Goal: Task Accomplishment & Management: Use online tool/utility

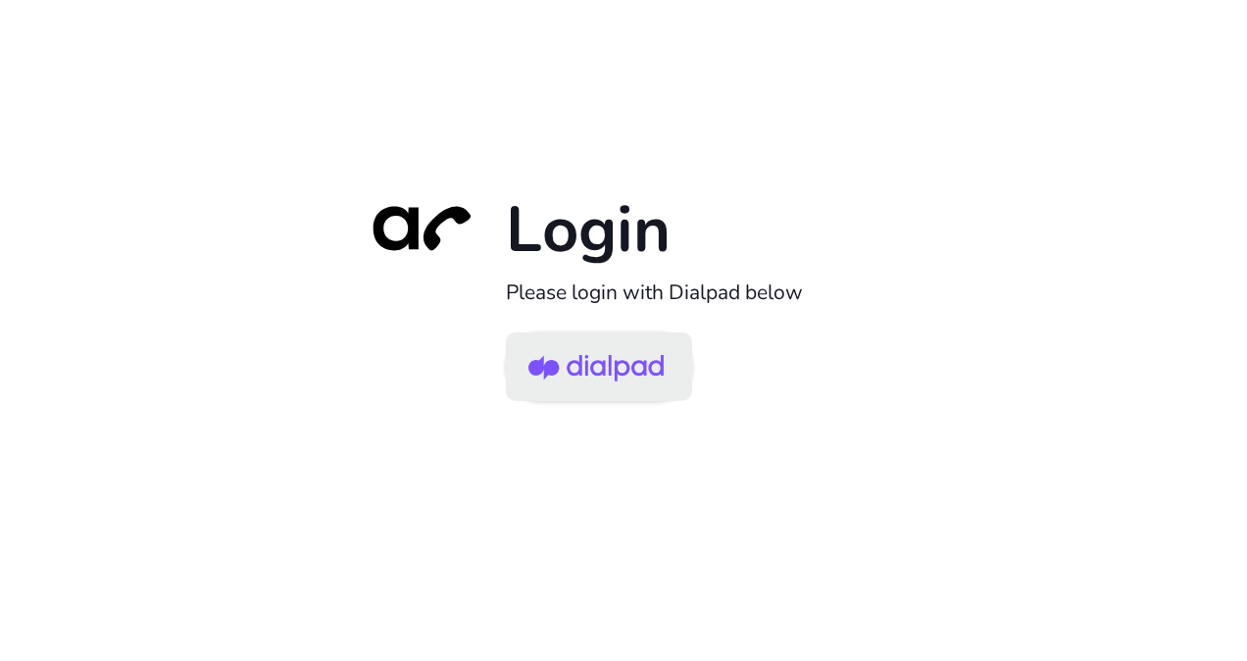
click at [590, 376] on img at bounding box center [595, 368] width 135 height 64
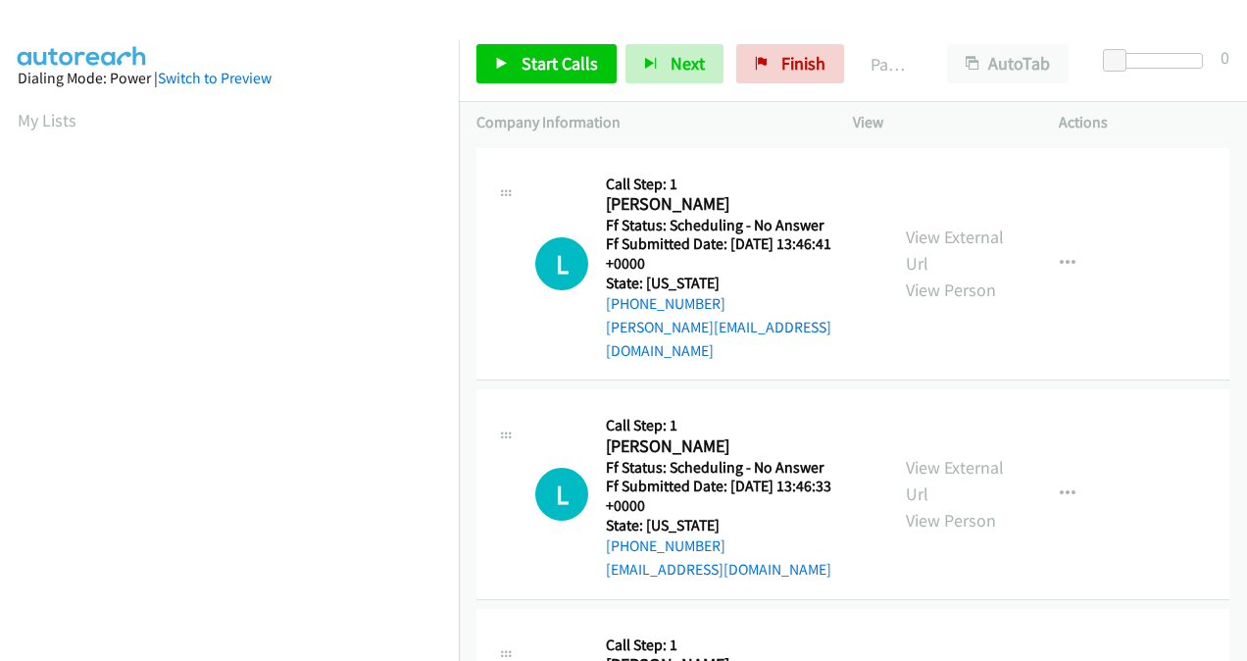
scroll to position [439, 0]
click at [541, 58] on span "Start Calls" at bounding box center [560, 63] width 76 height 23
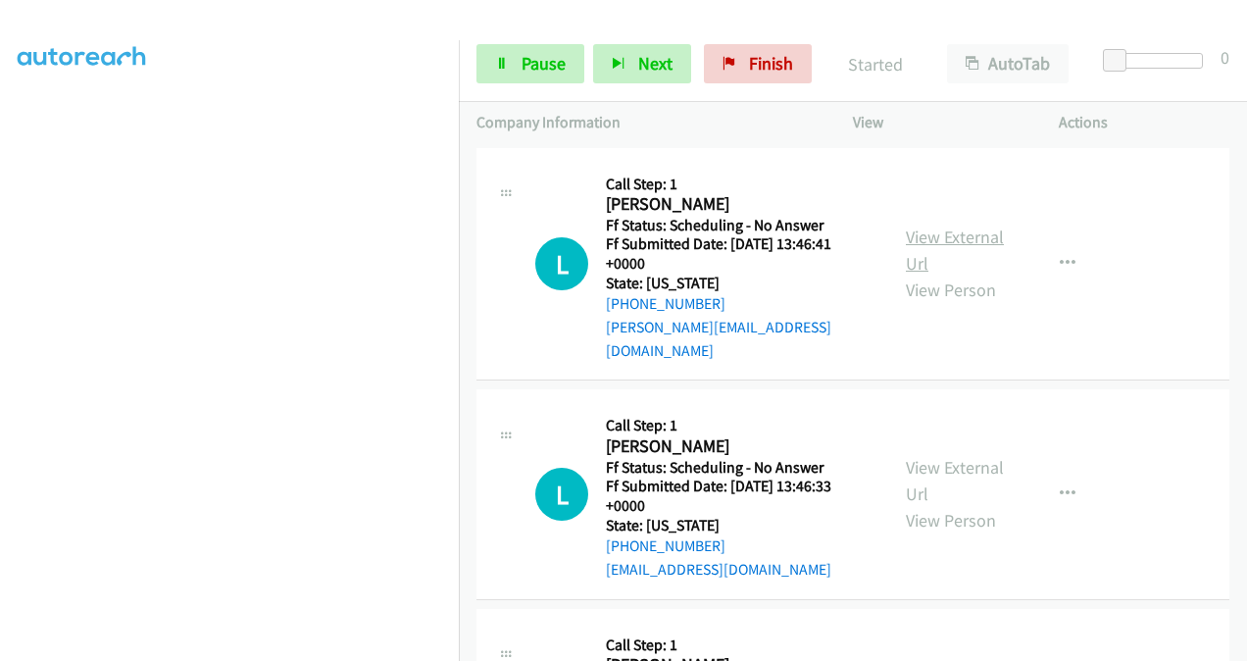
click at [916, 225] on link "View External Url" at bounding box center [955, 249] width 98 height 49
click at [918, 456] on link "View External Url" at bounding box center [955, 480] width 98 height 49
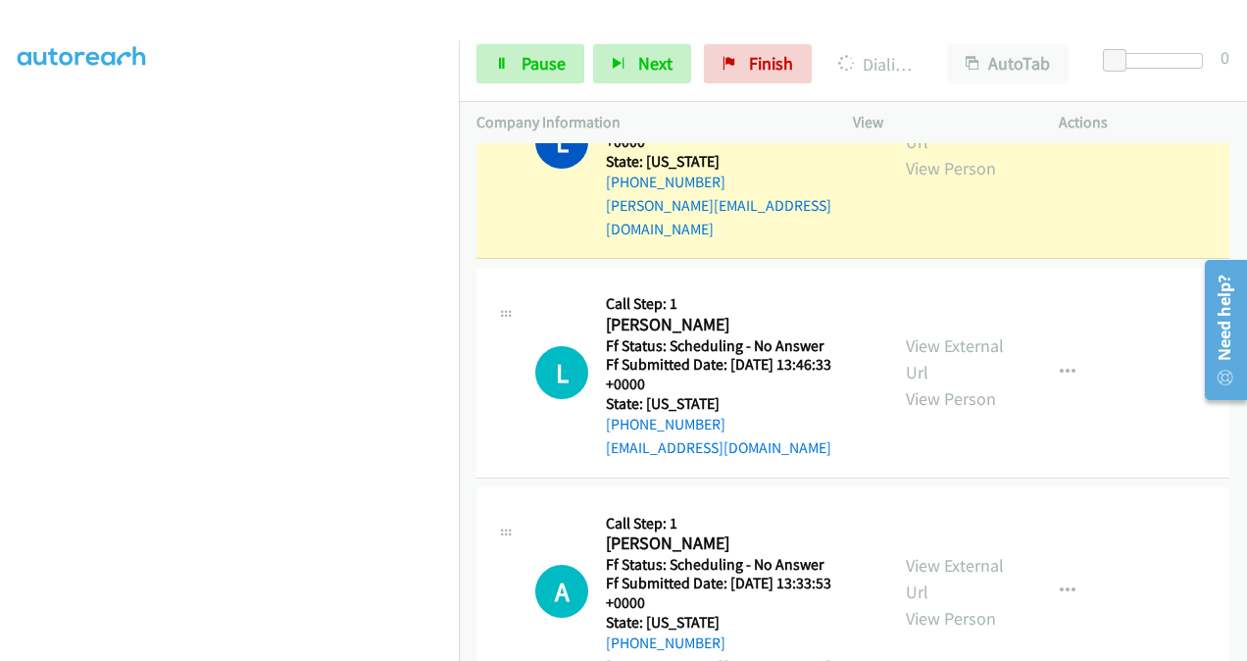
scroll to position [196, 0]
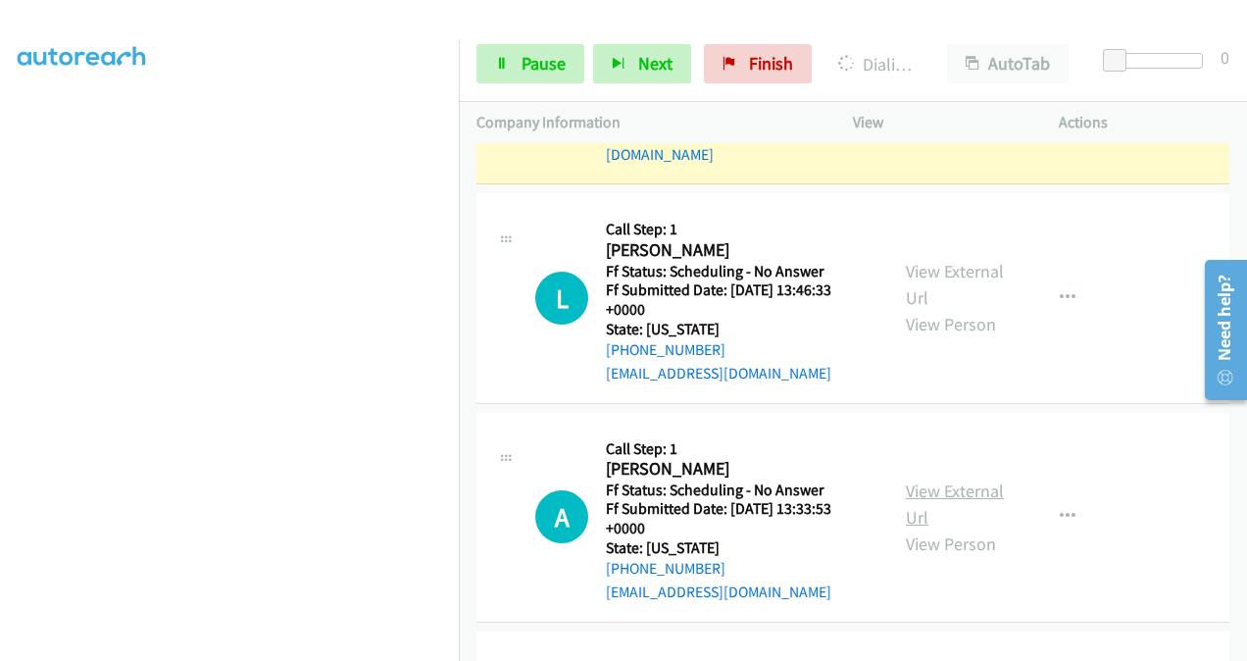
click at [906, 479] on link "View External Url" at bounding box center [955, 503] width 98 height 49
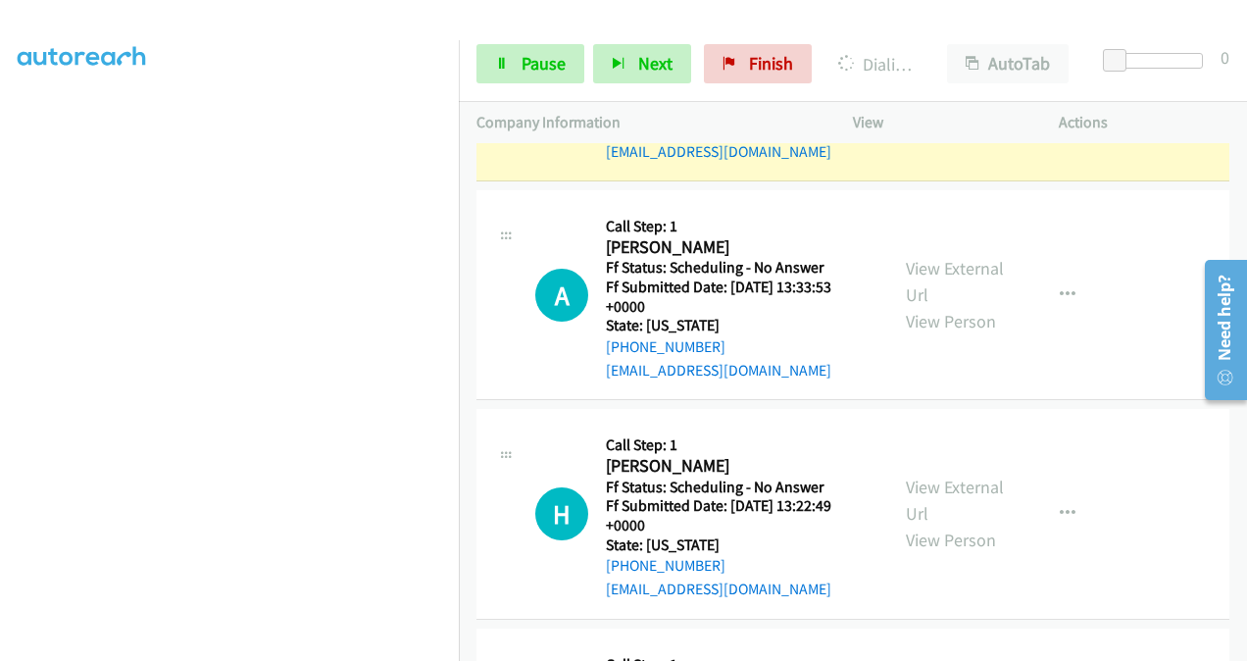
scroll to position [588, 0]
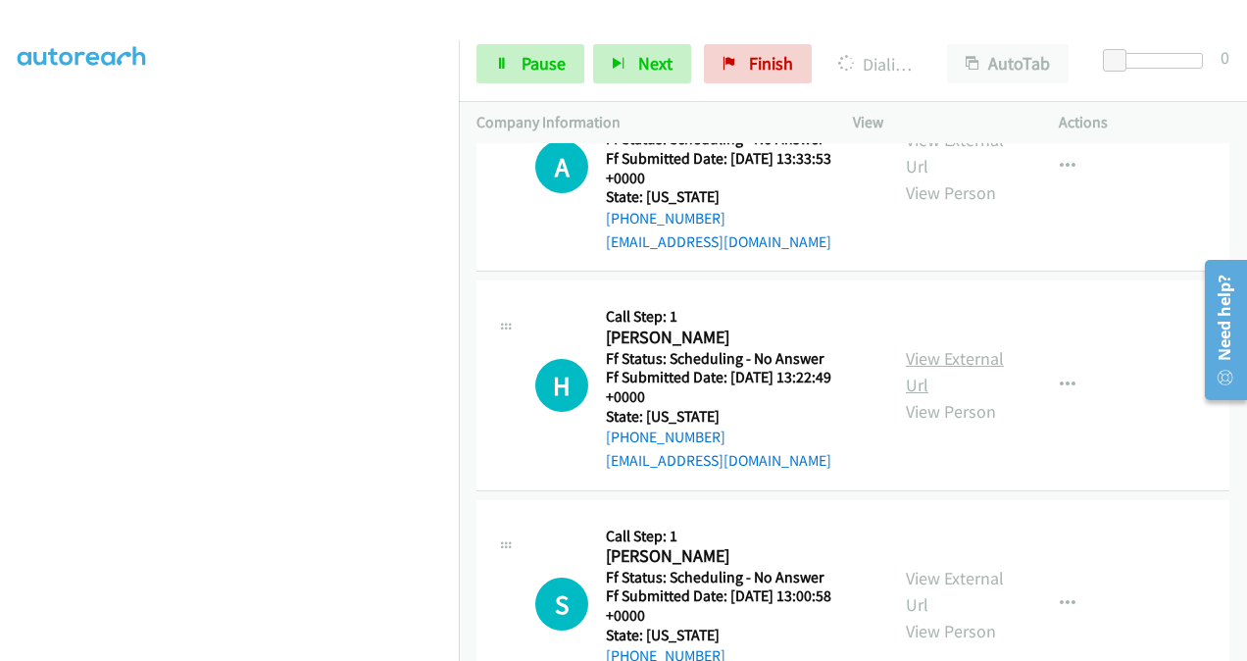
click at [919, 347] on link "View External Url" at bounding box center [955, 371] width 98 height 49
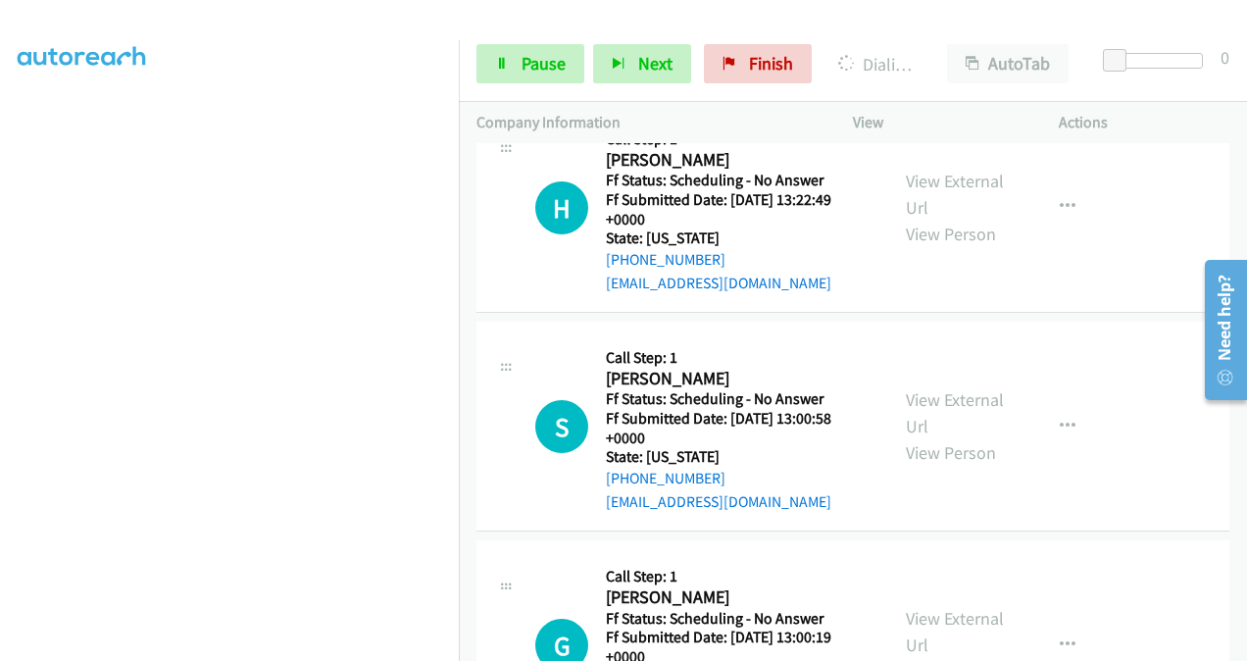
scroll to position [825, 0]
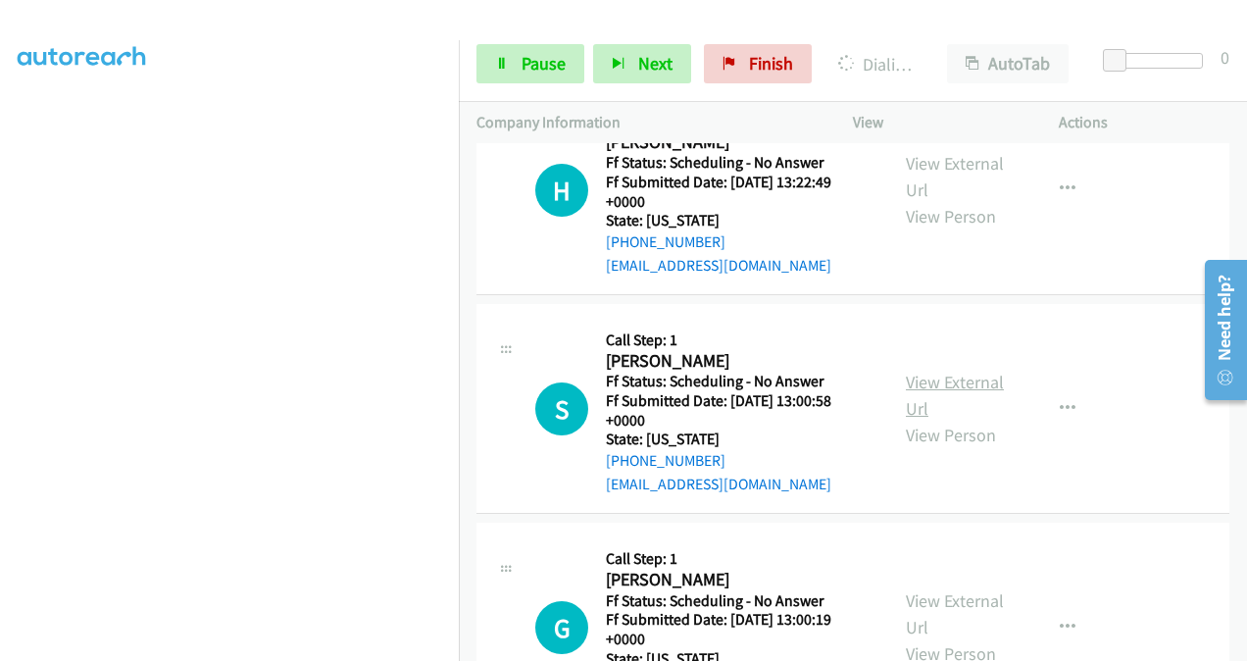
click at [906, 371] on link "View External Url" at bounding box center [955, 395] width 98 height 49
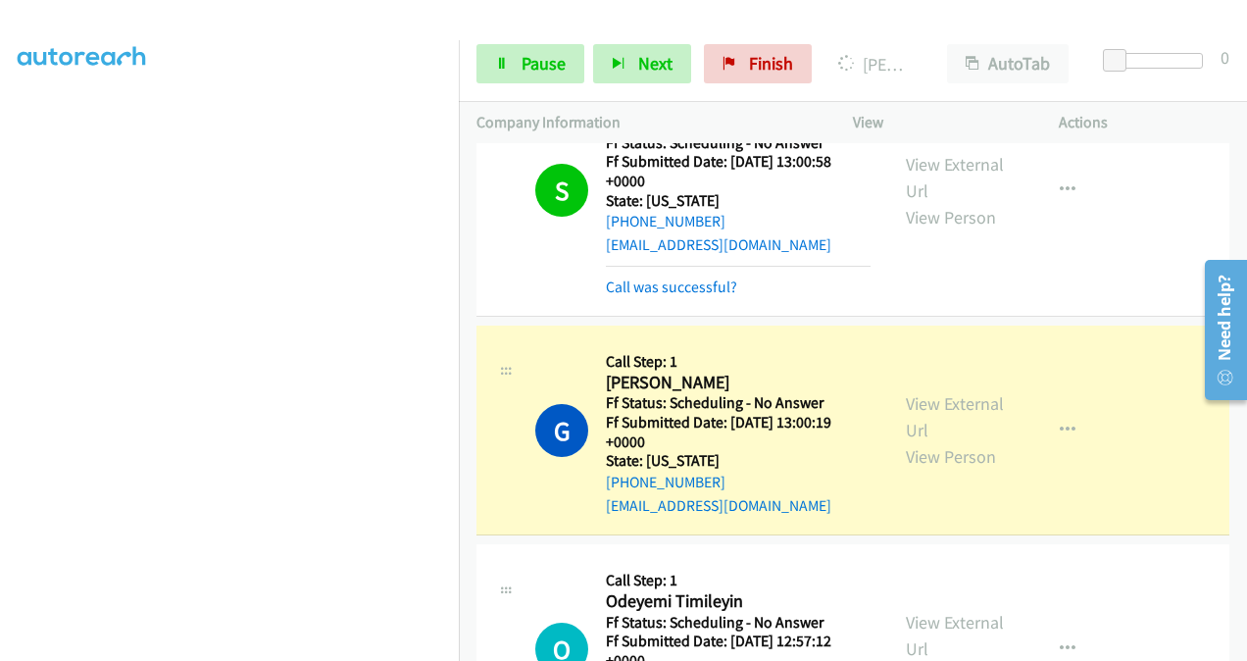
scroll to position [1218, 0]
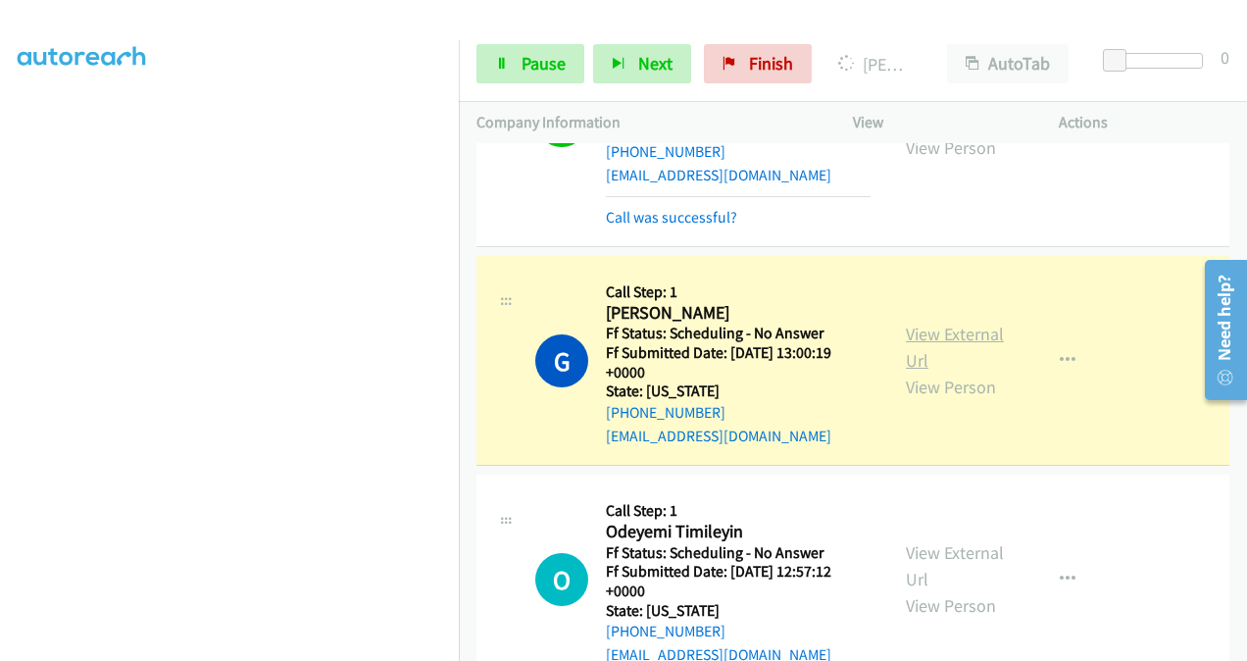
click at [914, 323] on link "View External Url" at bounding box center [955, 347] width 98 height 49
click at [522, 61] on span "Pause" at bounding box center [544, 63] width 44 height 23
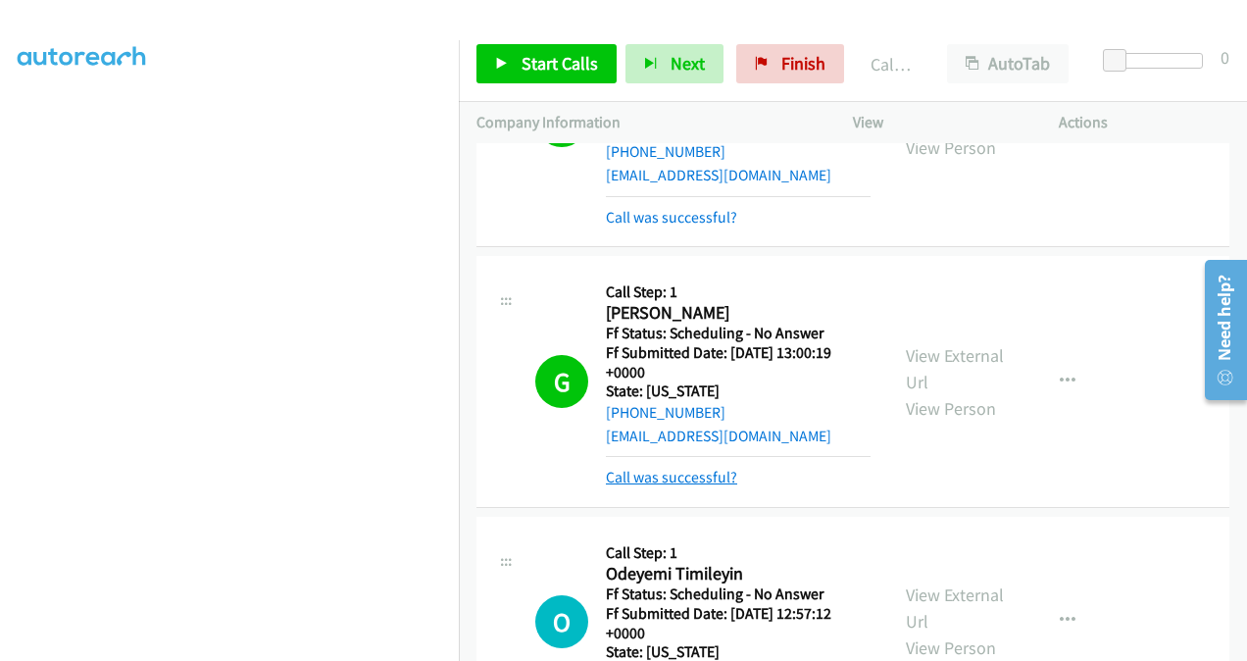
click at [690, 468] on link "Call was successful?" at bounding box center [671, 477] width 131 height 19
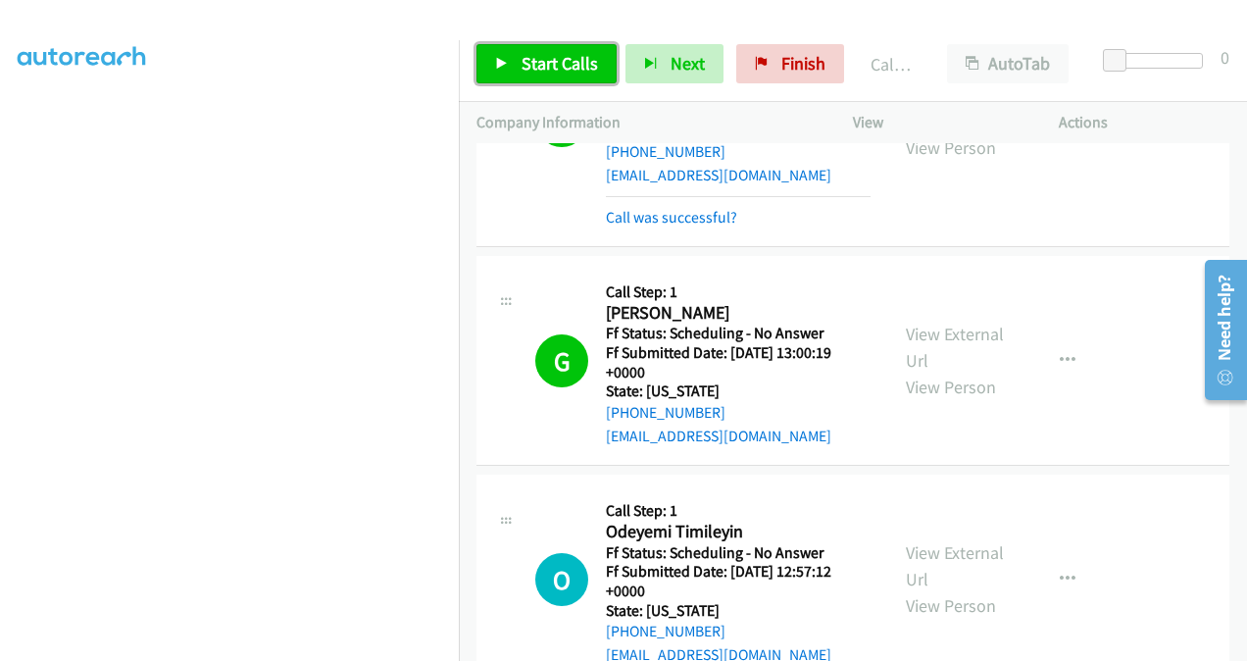
click at [527, 69] on span "Start Calls" at bounding box center [560, 63] width 76 height 23
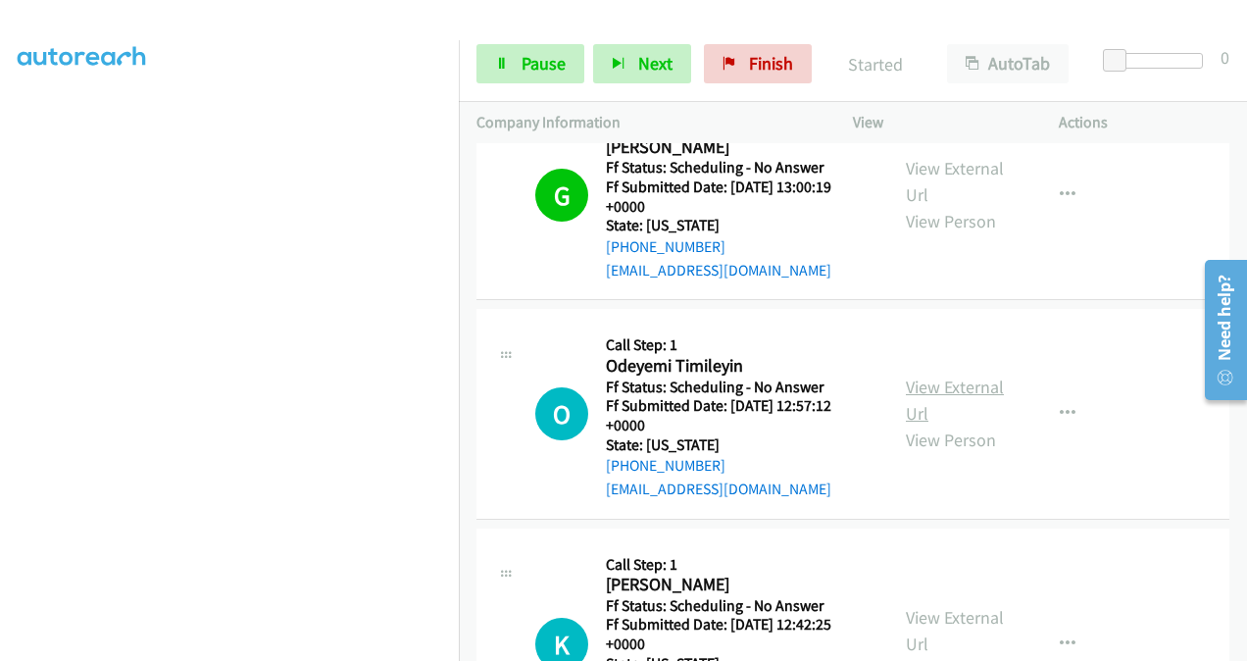
scroll to position [1414, 0]
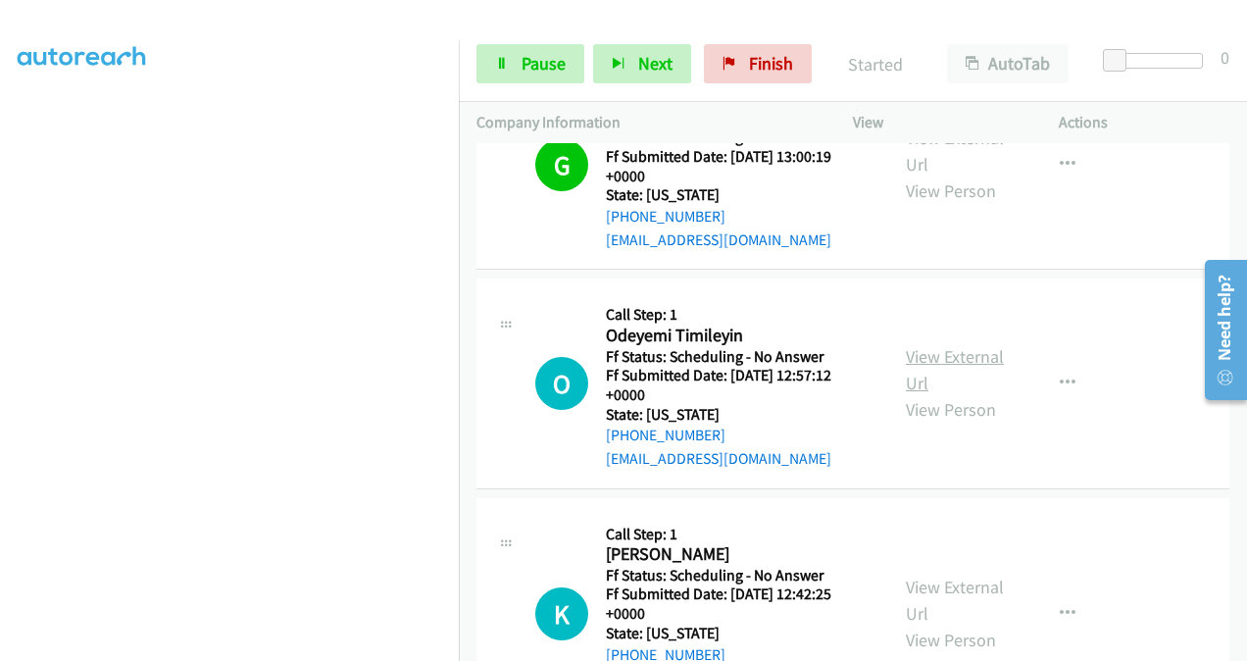
click at [919, 345] on link "View External Url" at bounding box center [955, 369] width 98 height 49
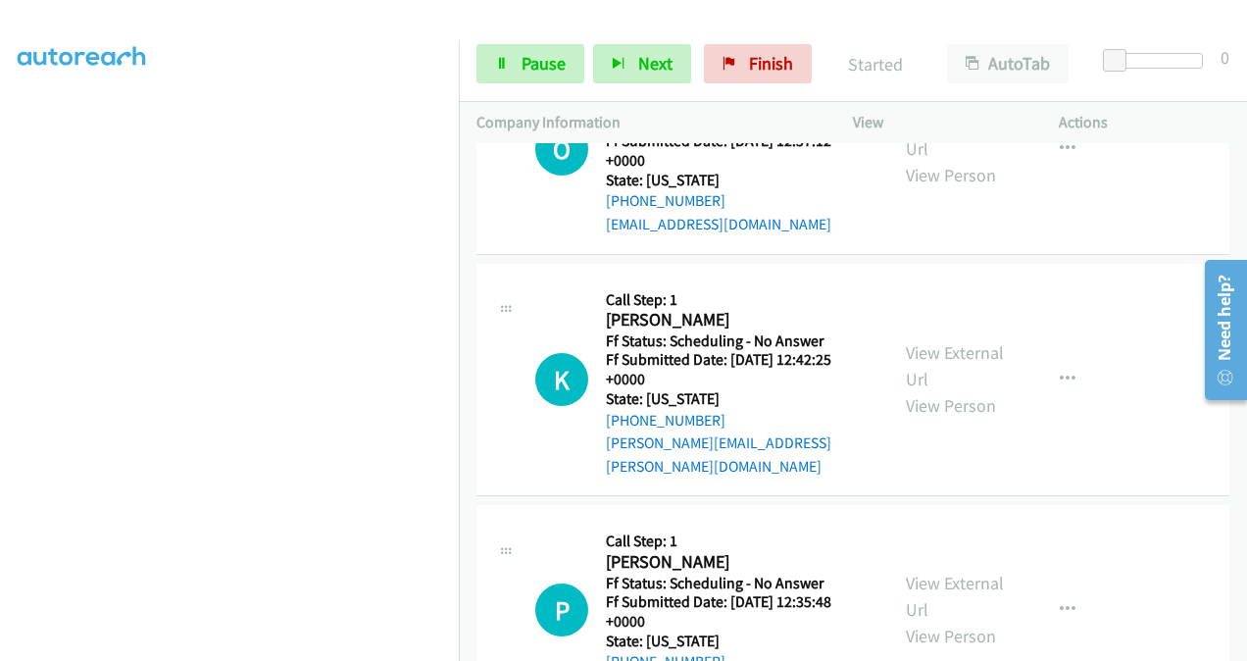
scroll to position [1708, 0]
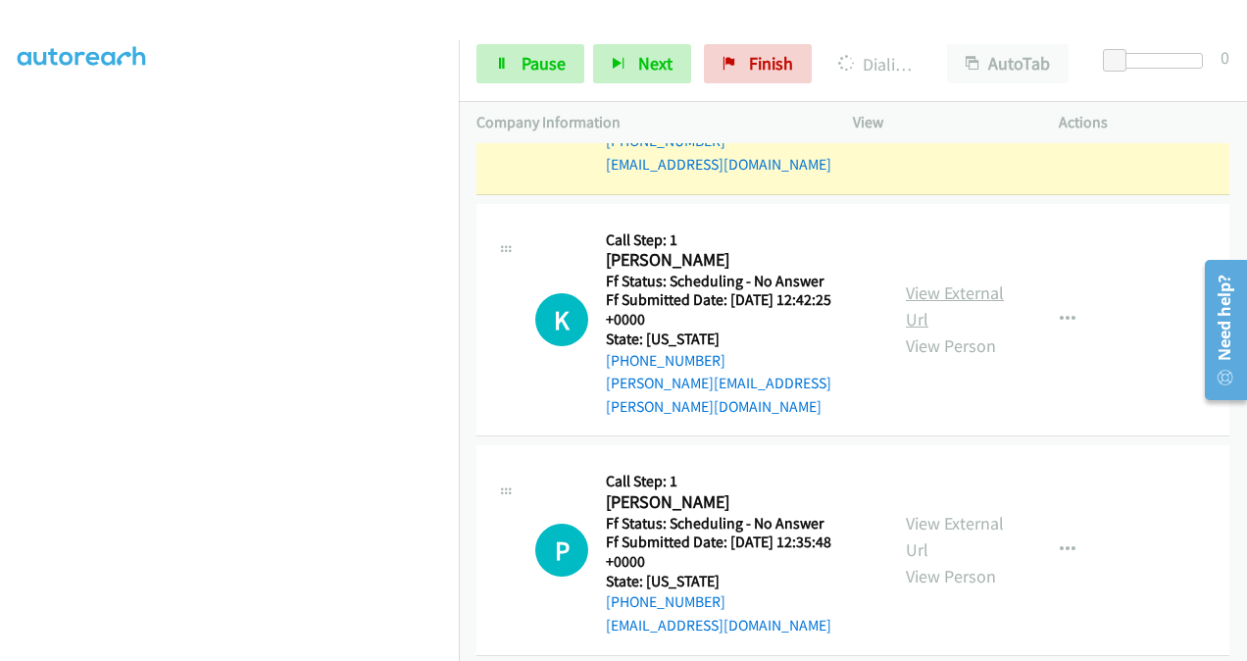
click at [910, 281] on link "View External Url" at bounding box center [955, 305] width 98 height 49
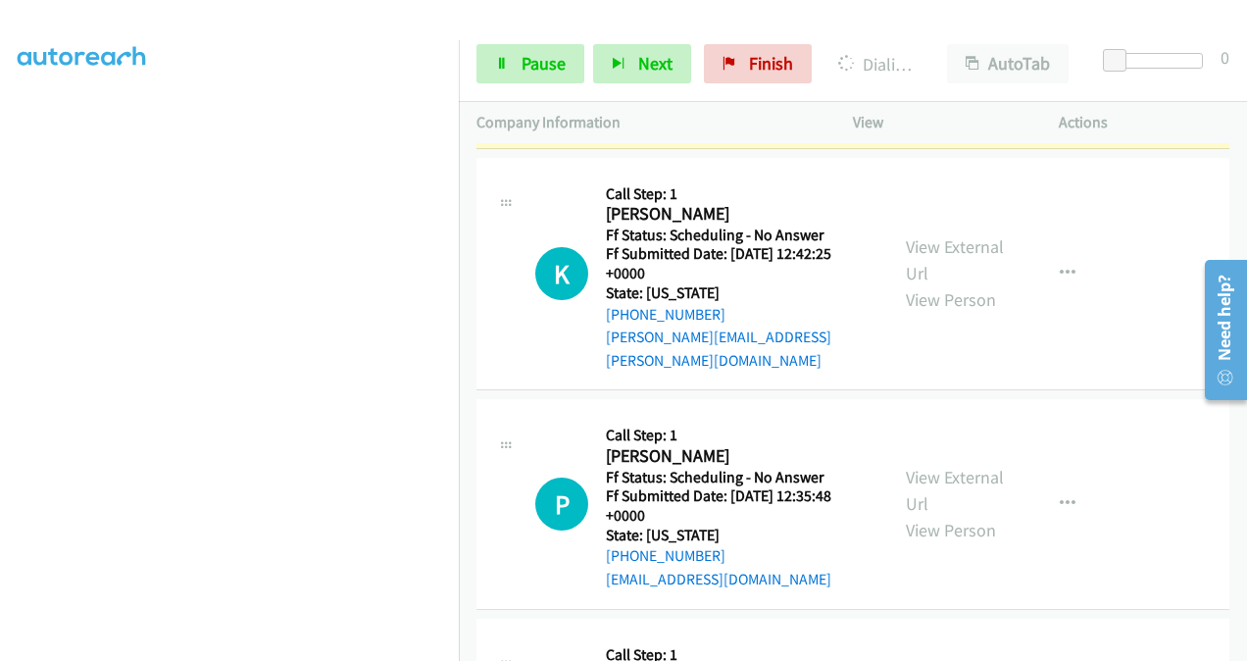
scroll to position [1904, 0]
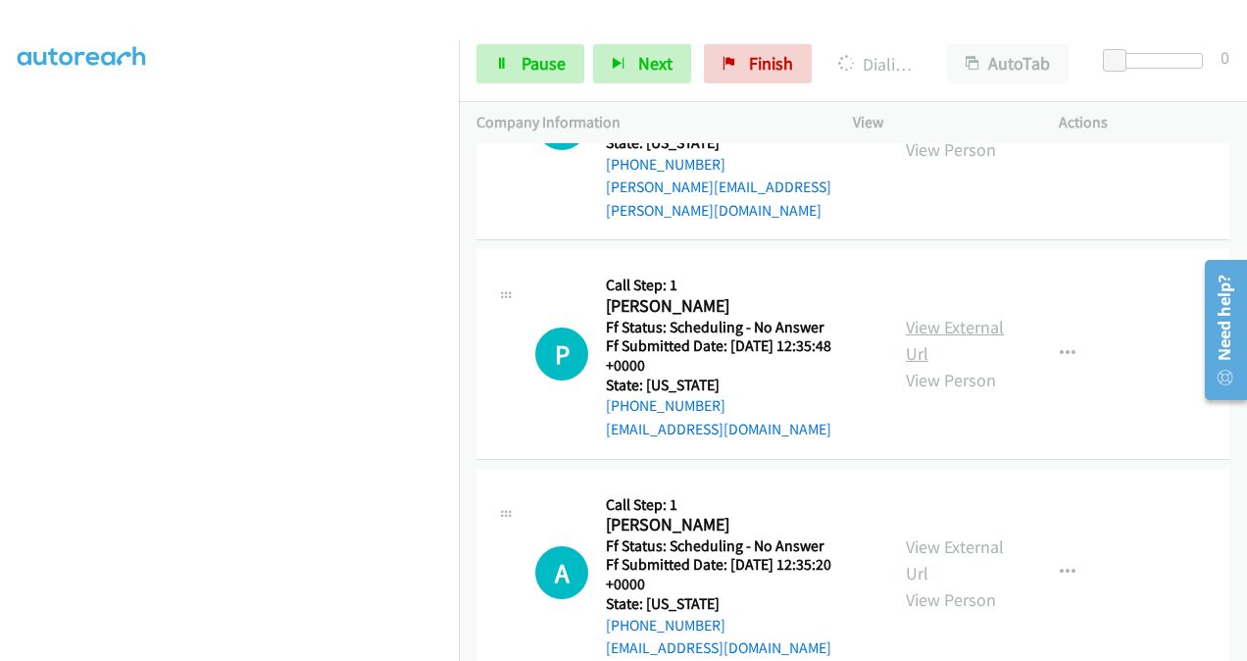
click at [925, 316] on link "View External Url" at bounding box center [955, 340] width 98 height 49
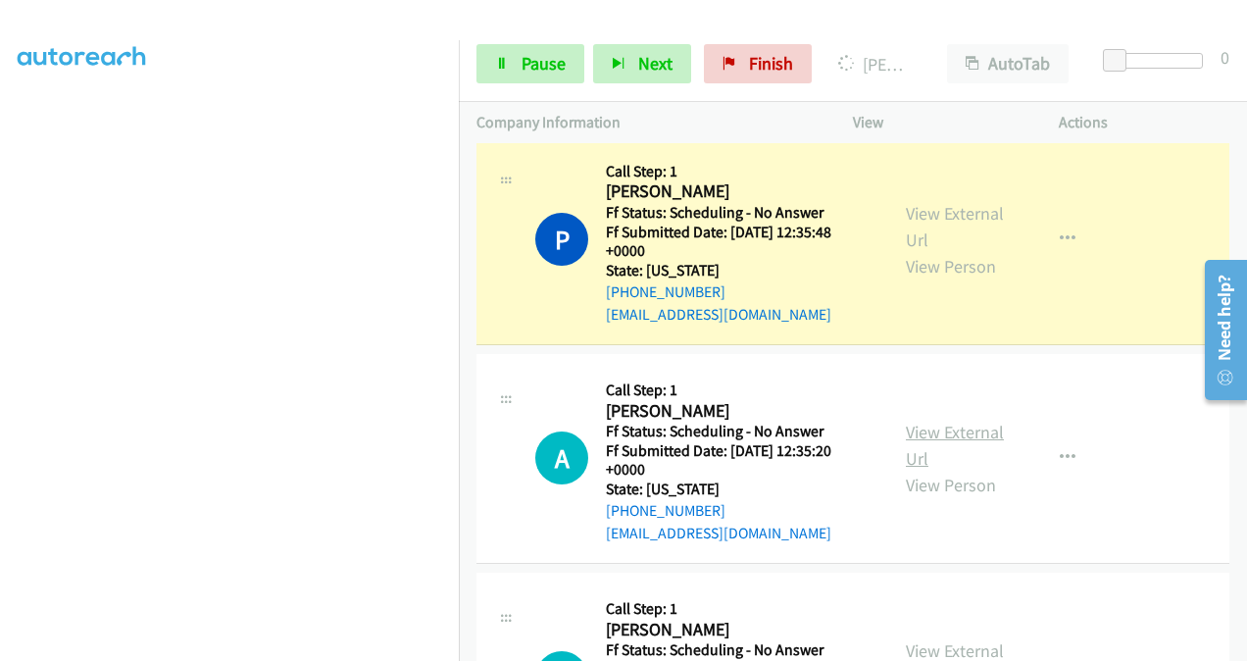
scroll to position [2100, 0]
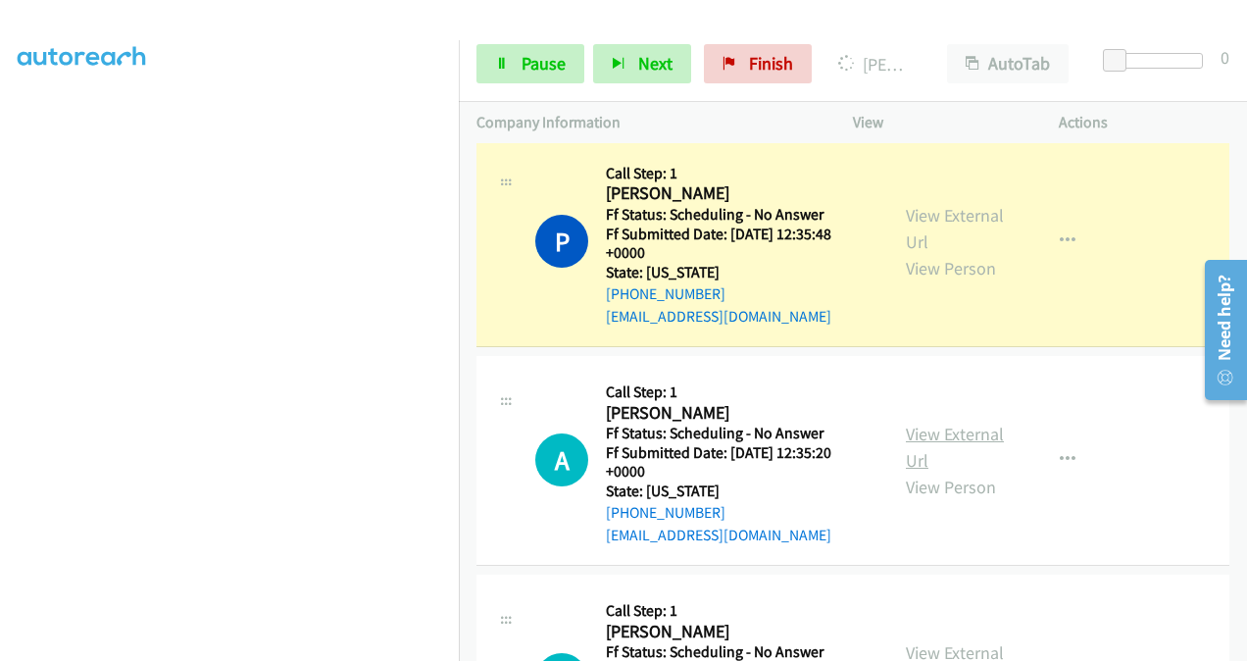
click at [912, 423] on link "View External Url" at bounding box center [955, 447] width 98 height 49
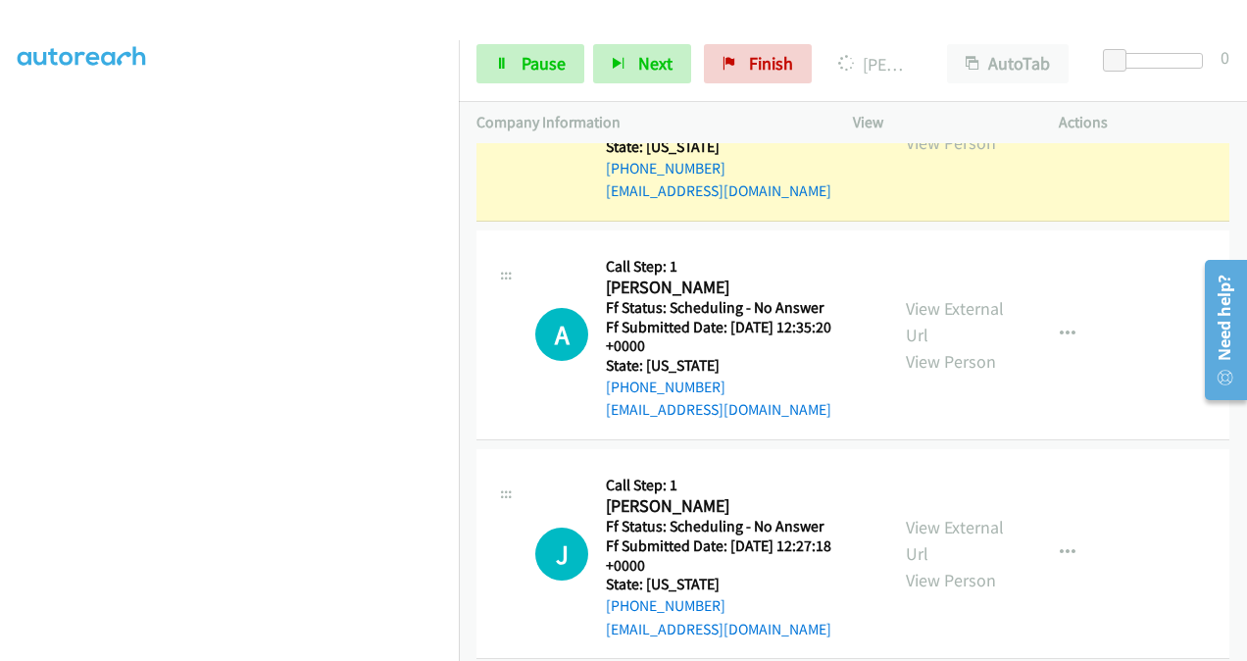
scroll to position [2296, 0]
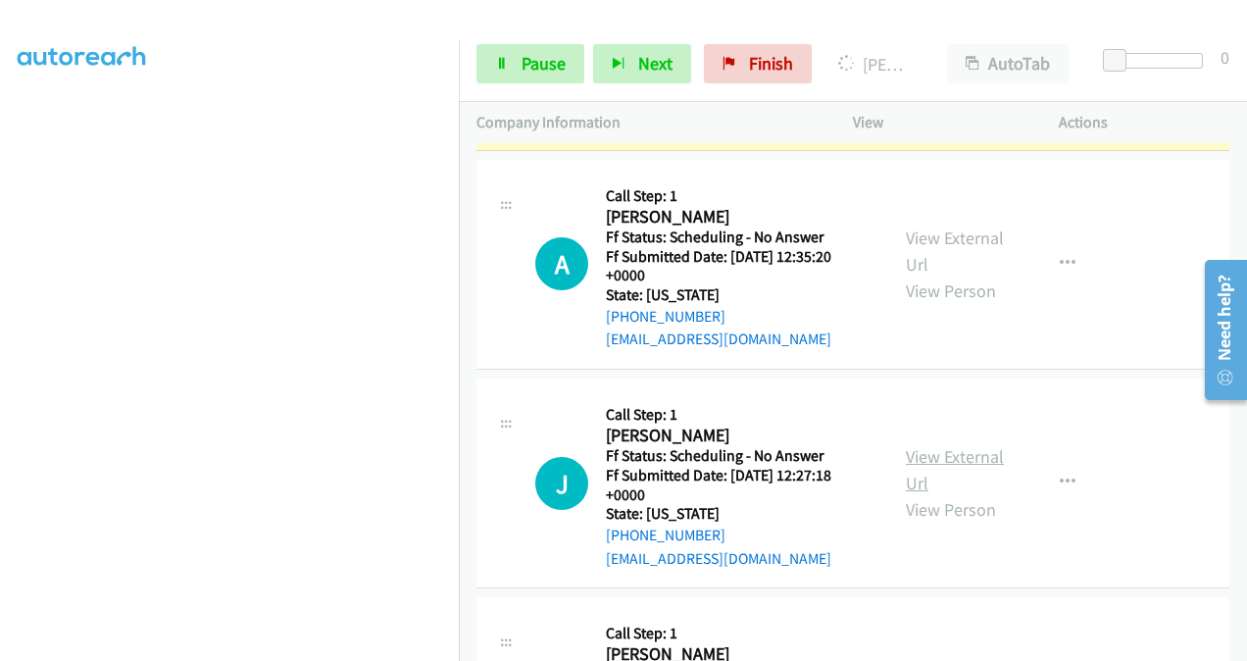
click at [918, 445] on link "View External Url" at bounding box center [955, 469] width 98 height 49
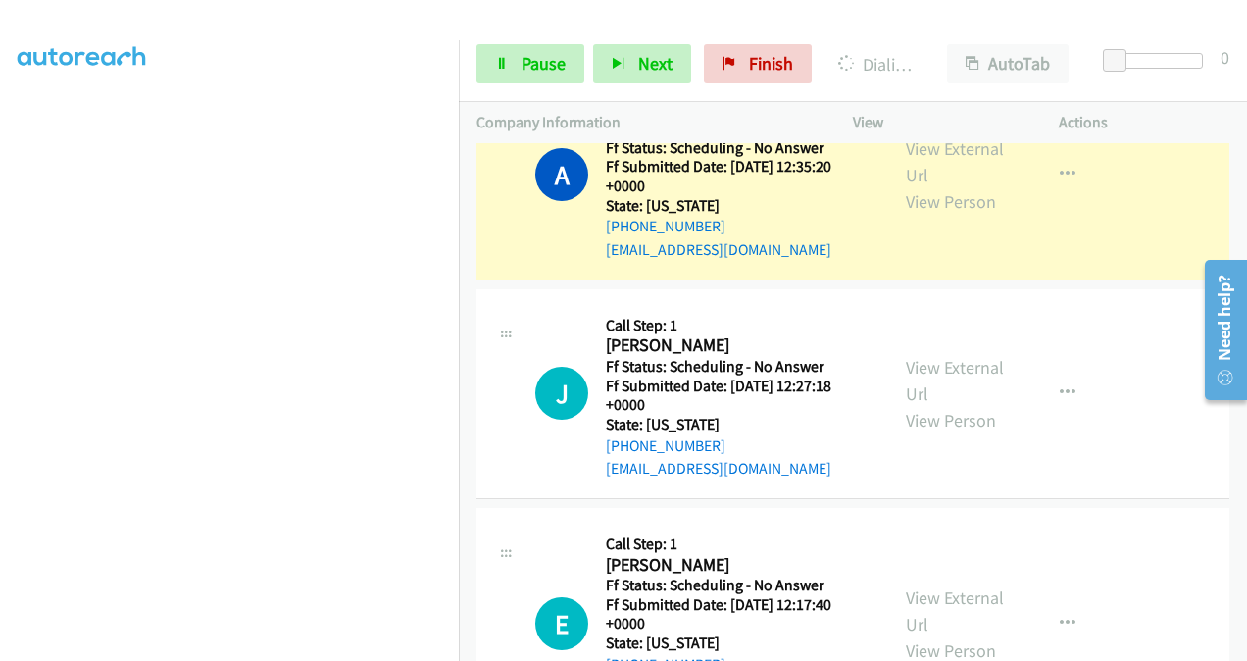
scroll to position [2534, 0]
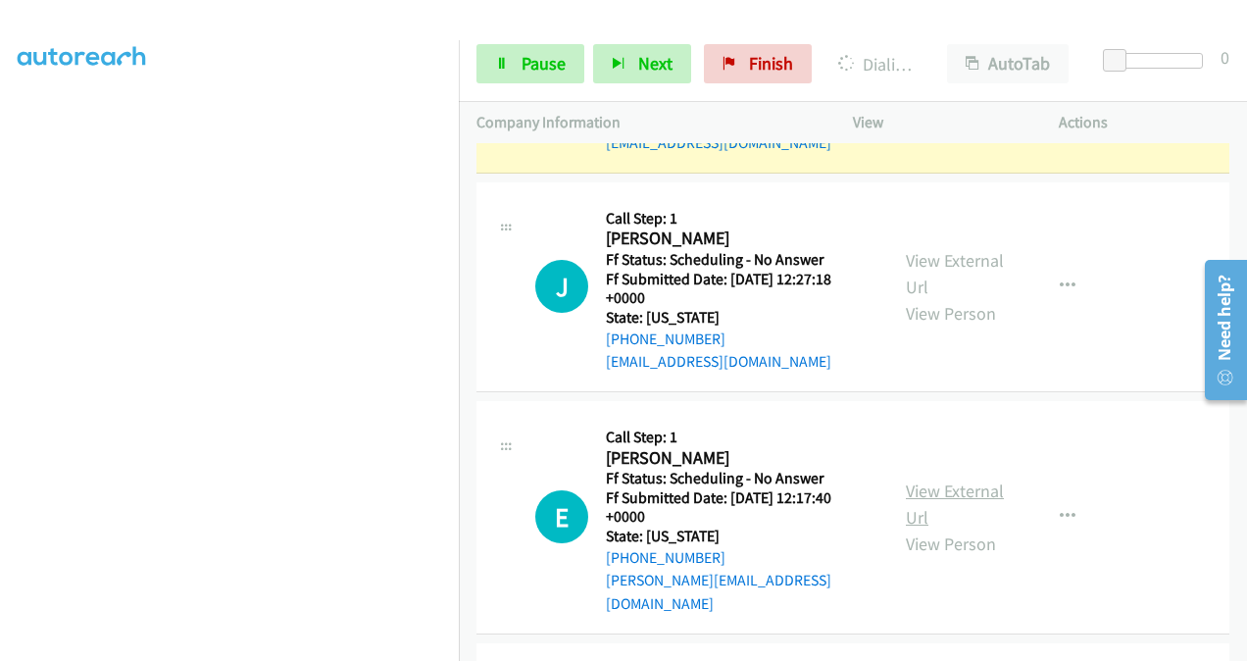
click at [906, 479] on link "View External Url" at bounding box center [955, 503] width 98 height 49
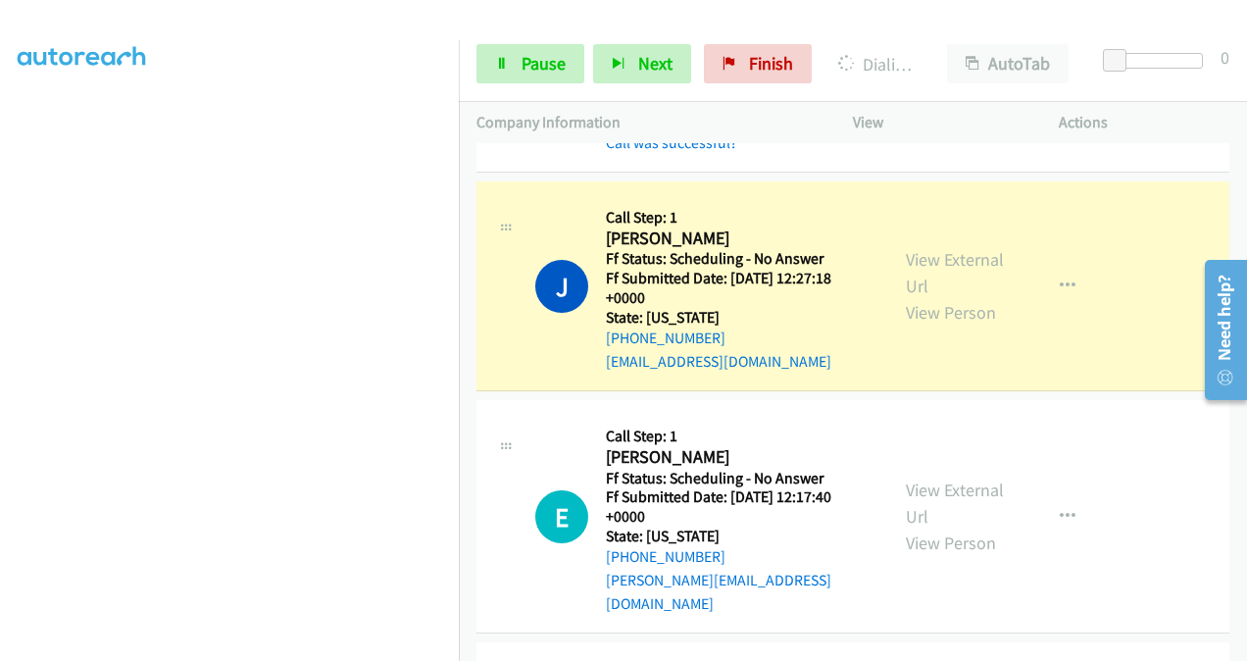
scroll to position [2772, 0]
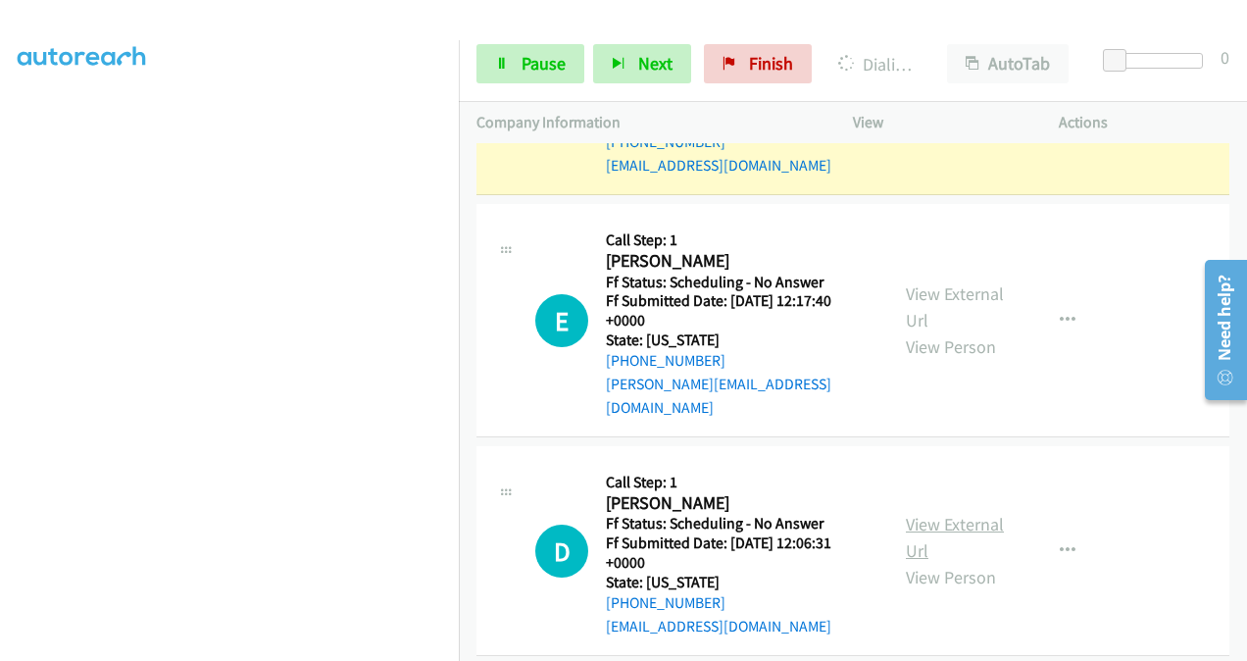
click at [925, 513] on link "View External Url" at bounding box center [955, 537] width 98 height 49
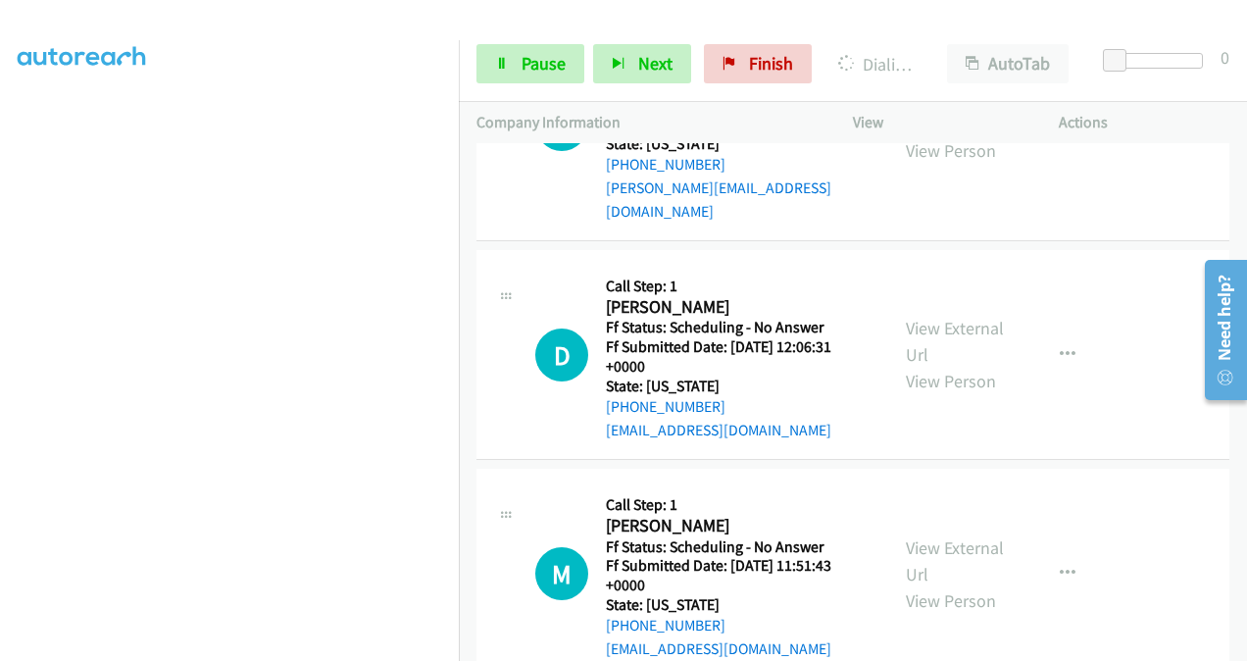
scroll to position [3066, 0]
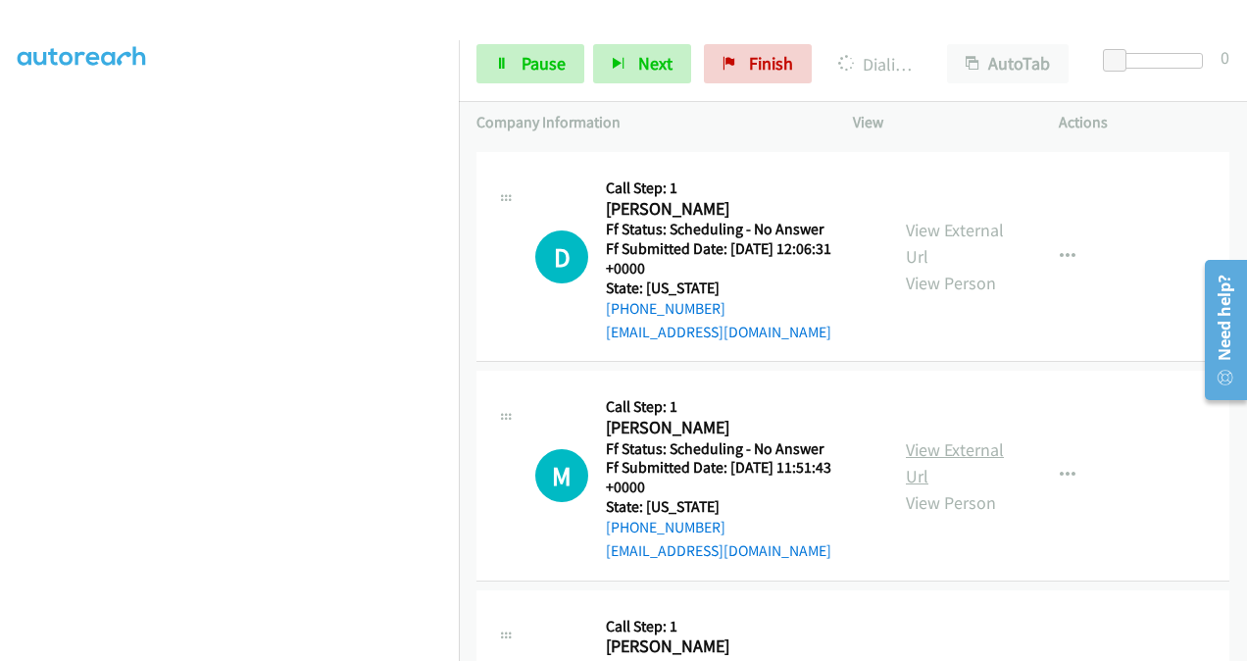
click at [921, 438] on link "View External Url" at bounding box center [955, 462] width 98 height 49
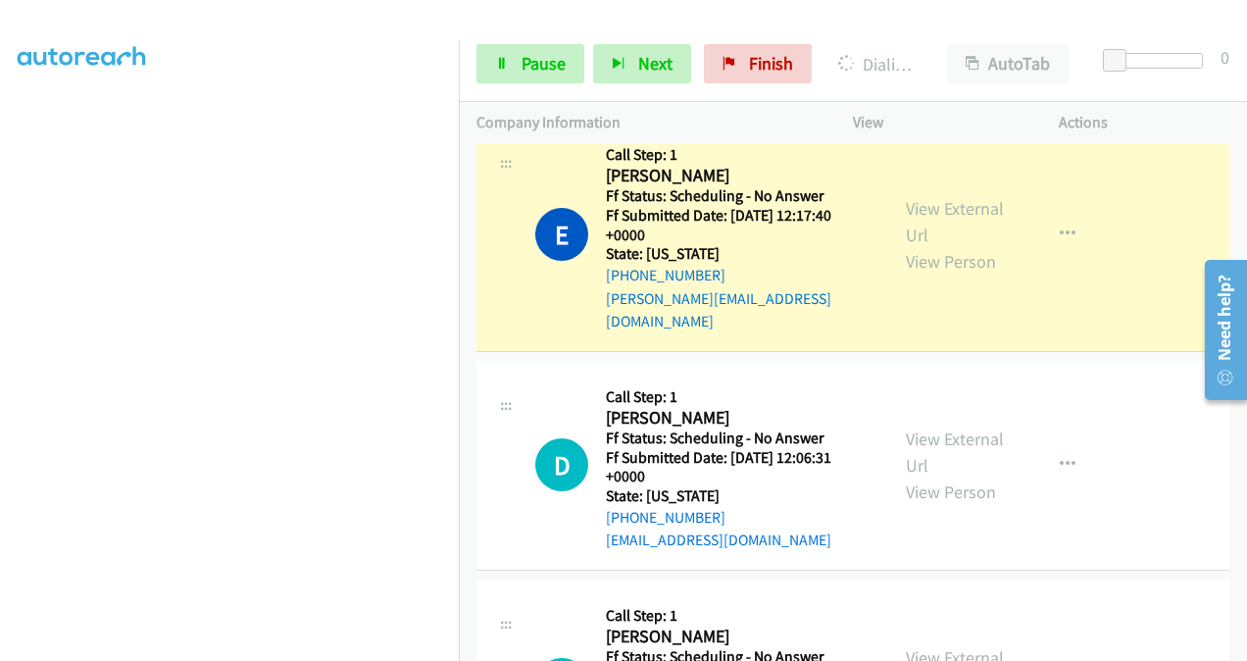
scroll to position [2813, 0]
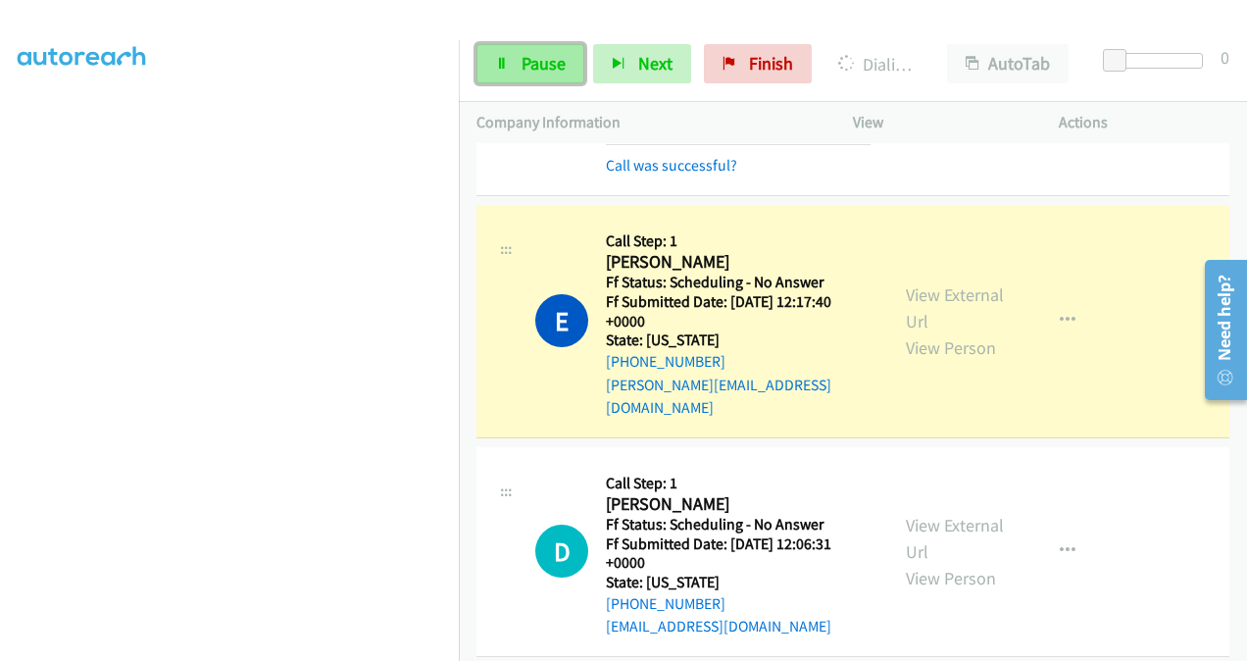
click at [533, 75] on link "Pause" at bounding box center [530, 63] width 108 height 39
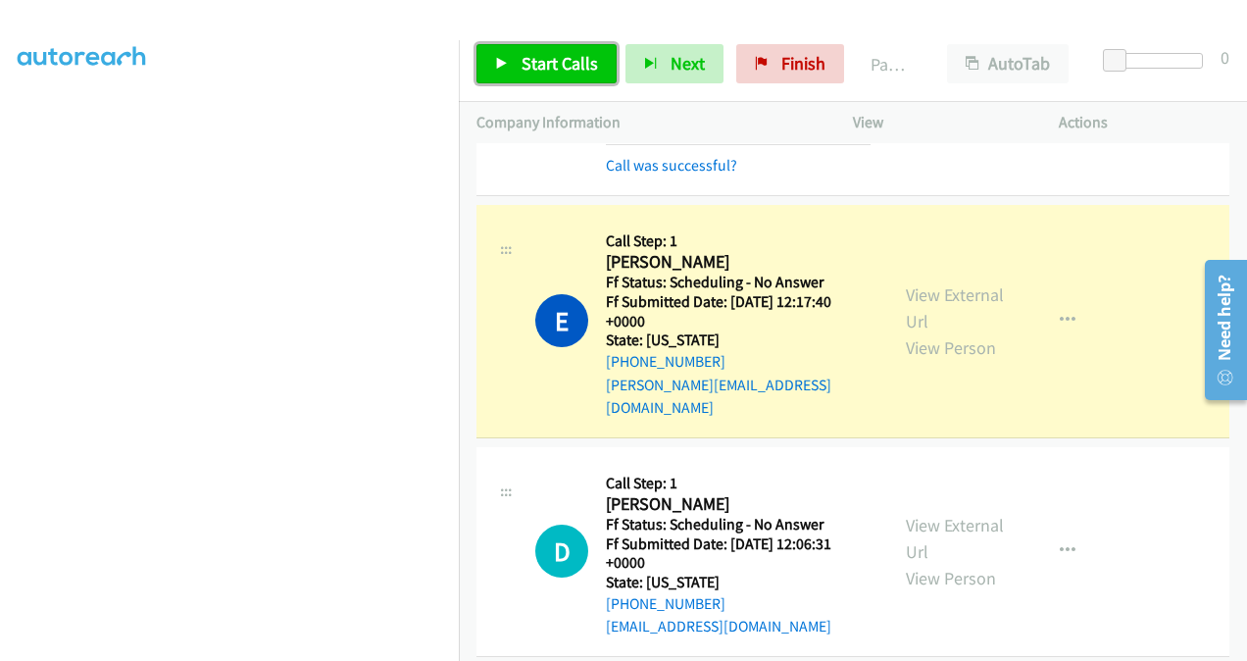
click at [539, 61] on span "Start Calls" at bounding box center [560, 63] width 76 height 23
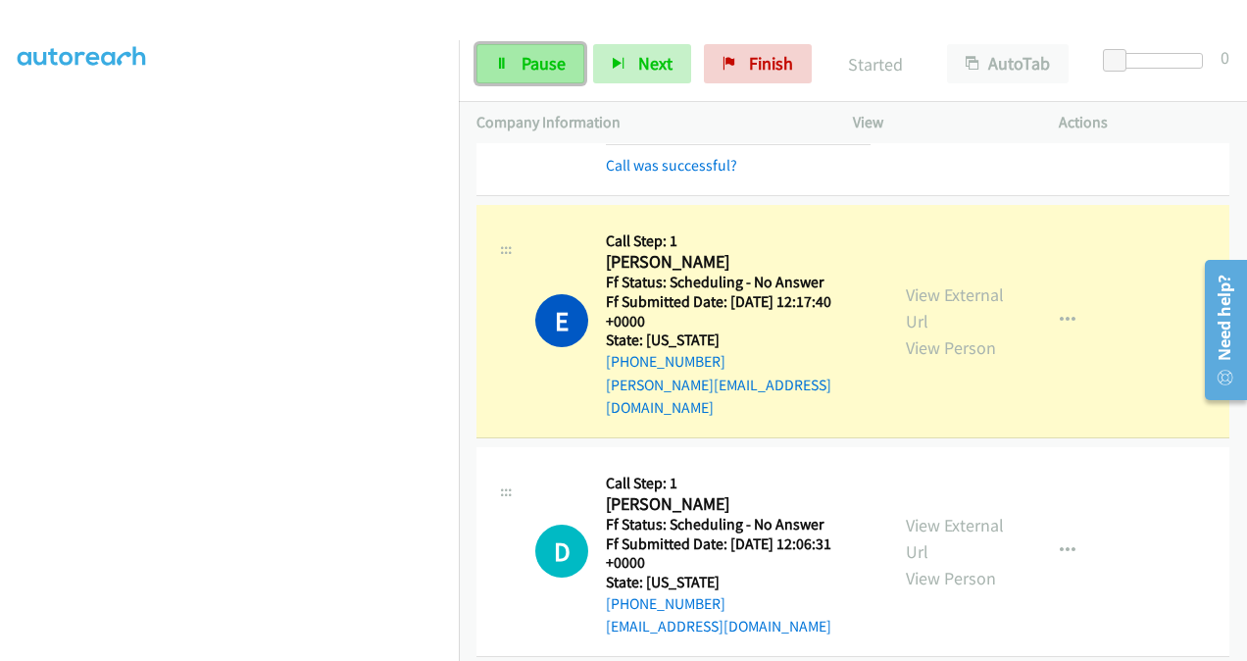
click at [558, 71] on span "Pause" at bounding box center [544, 63] width 44 height 23
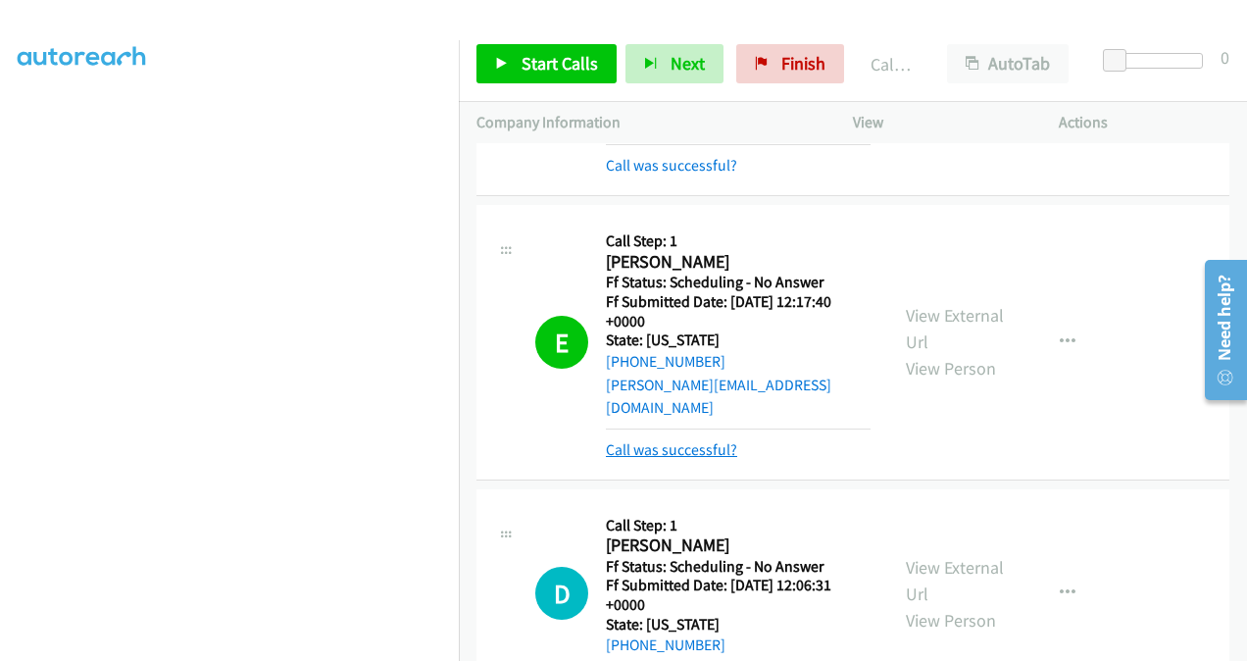
click at [678, 440] on link "Call was successful?" at bounding box center [671, 449] width 131 height 19
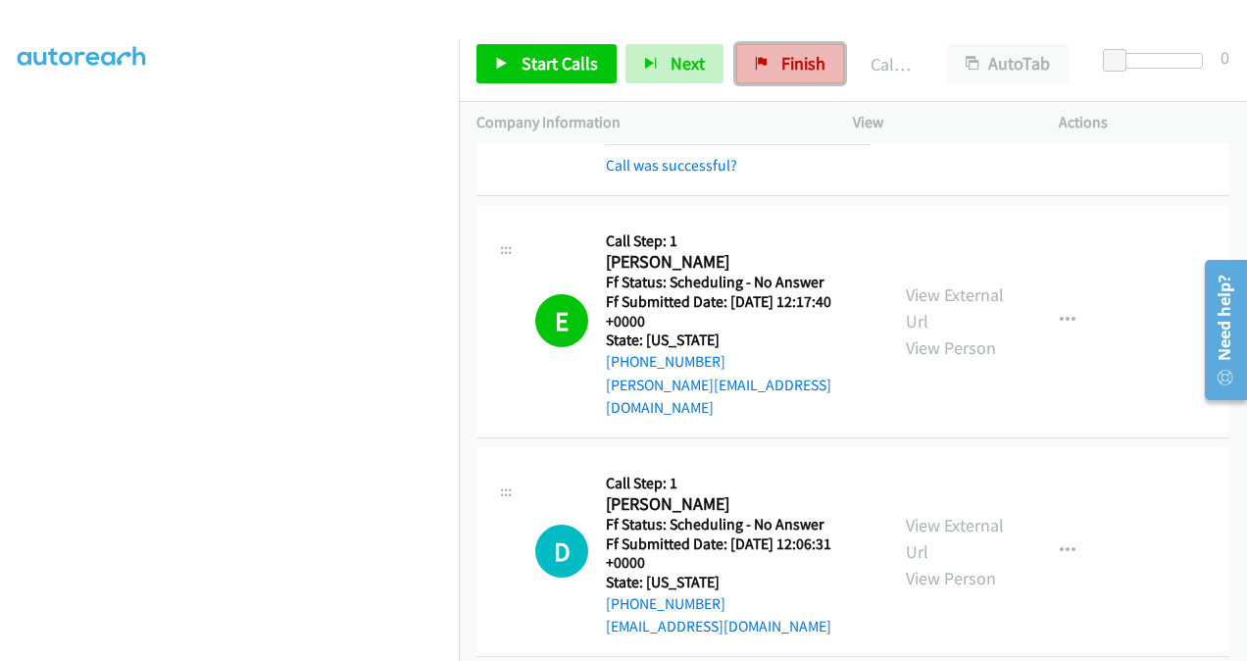
click at [770, 67] on link "Finish" at bounding box center [790, 63] width 108 height 39
